Goal: Task Accomplishment & Management: Use online tool/utility

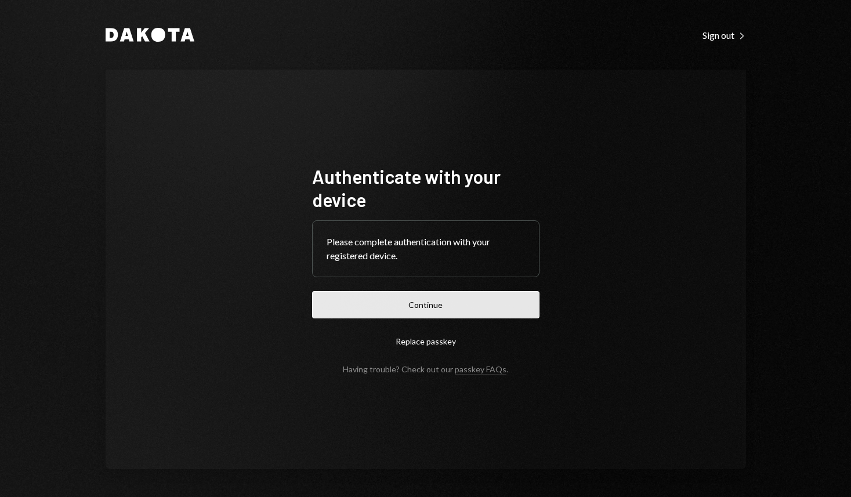
click at [437, 313] on button "Continue" at bounding box center [426, 304] width 228 height 27
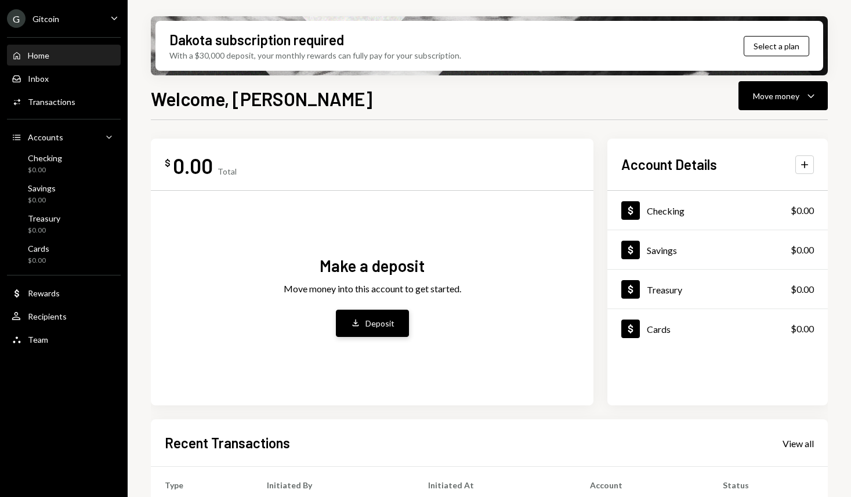
click at [355, 324] on icon "button" at bounding box center [355, 323] width 6 height 7
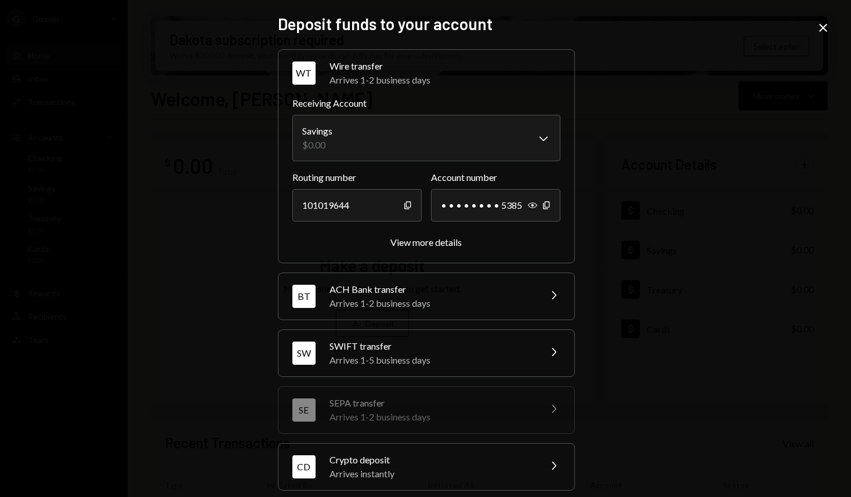
click at [428, 301] on div "Arrives 1-2 business days" at bounding box center [431, 304] width 203 height 14
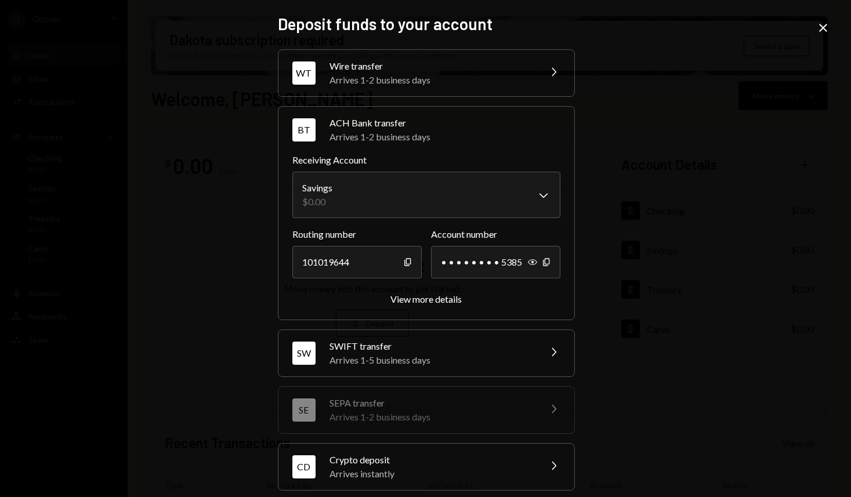
click at [428, 301] on div "View more details" at bounding box center [426, 299] width 71 height 11
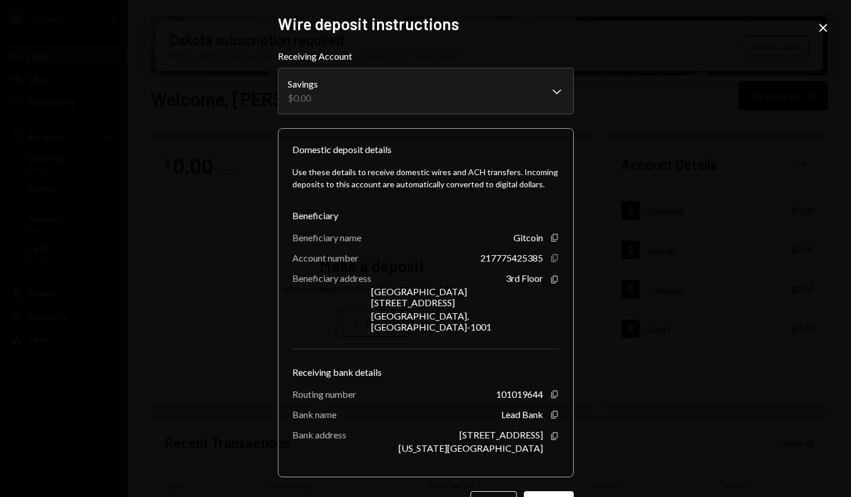
click at [554, 259] on icon "Copy" at bounding box center [554, 258] width 9 height 9
click at [553, 259] on icon "Copy" at bounding box center [554, 258] width 9 height 9
click at [550, 283] on icon "Copy" at bounding box center [554, 279] width 9 height 9
click at [551, 391] on icon "button" at bounding box center [554, 395] width 6 height 8
click at [553, 410] on icon "Copy" at bounding box center [554, 414] width 9 height 9
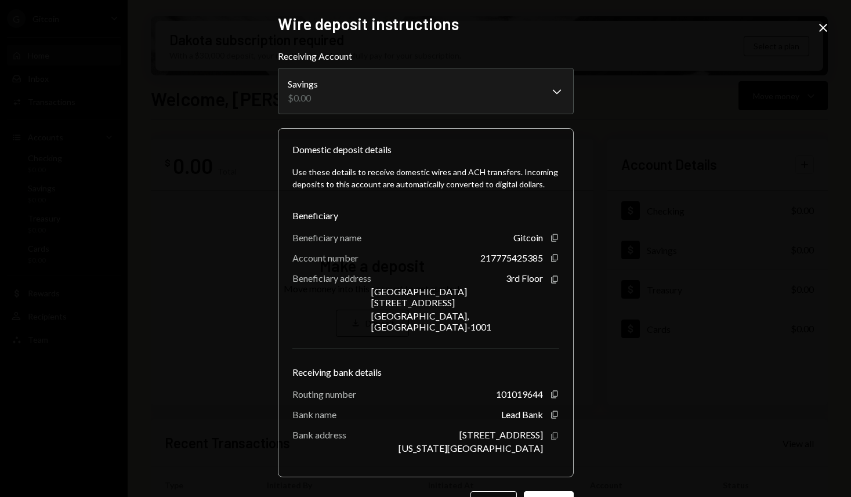
click at [551, 432] on icon "Copy" at bounding box center [554, 436] width 9 height 9
